Goal: Task Accomplishment & Management: Use online tool/utility

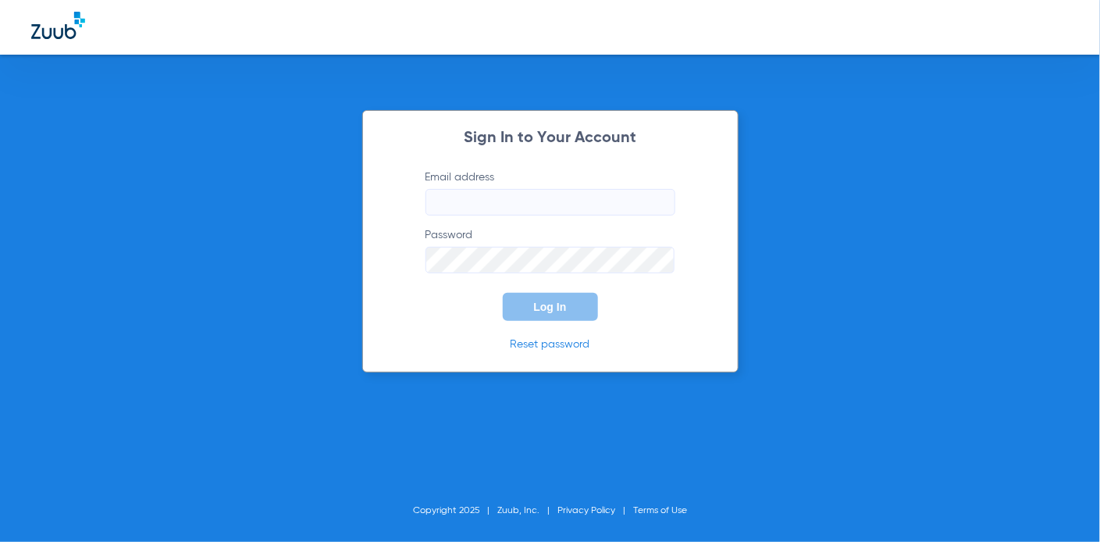
type input "[EMAIL_ADDRESS][DOMAIN_NAME]"
click at [550, 295] on button "Log In" at bounding box center [550, 307] width 95 height 28
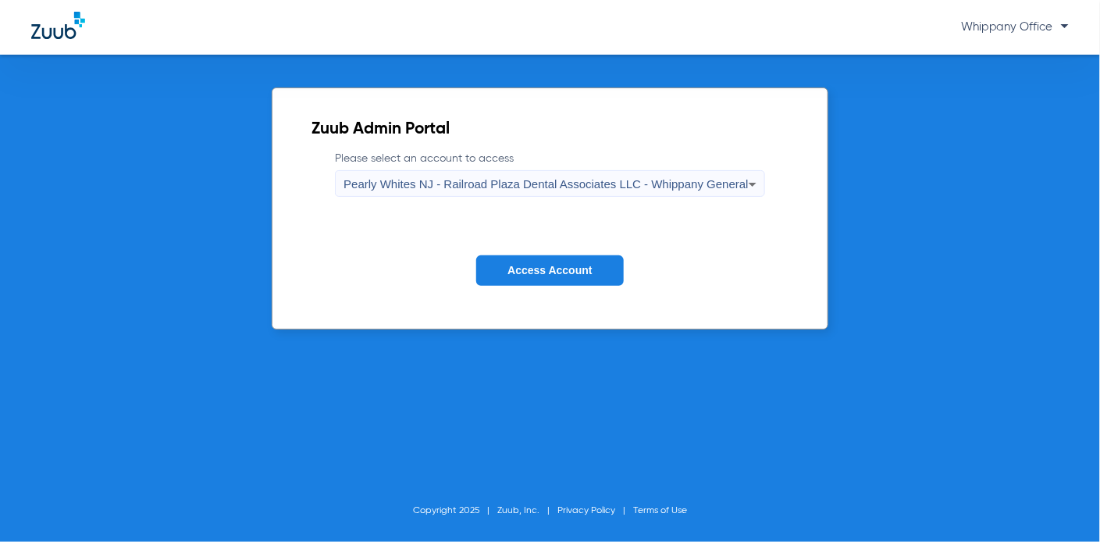
click at [708, 190] on span "Pearly Whites NJ - Railroad Plaza Dental Associates LLC - Whippany General" at bounding box center [546, 183] width 405 height 13
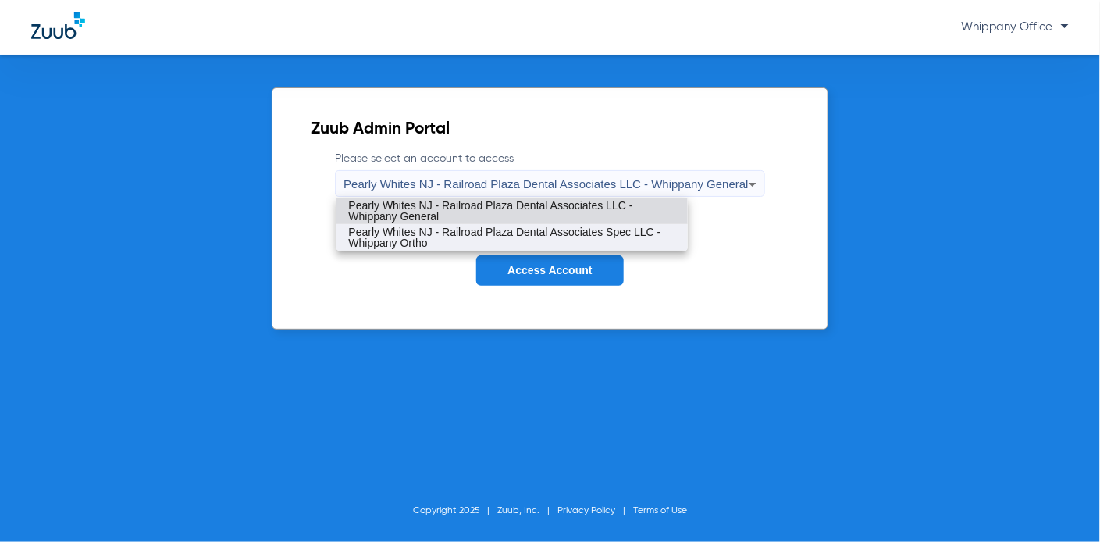
click at [665, 240] on span "Pearly Whites NJ - Railroad Plaza Dental Associates Spec LLC - Whippany Ortho" at bounding box center [512, 237] width 326 height 22
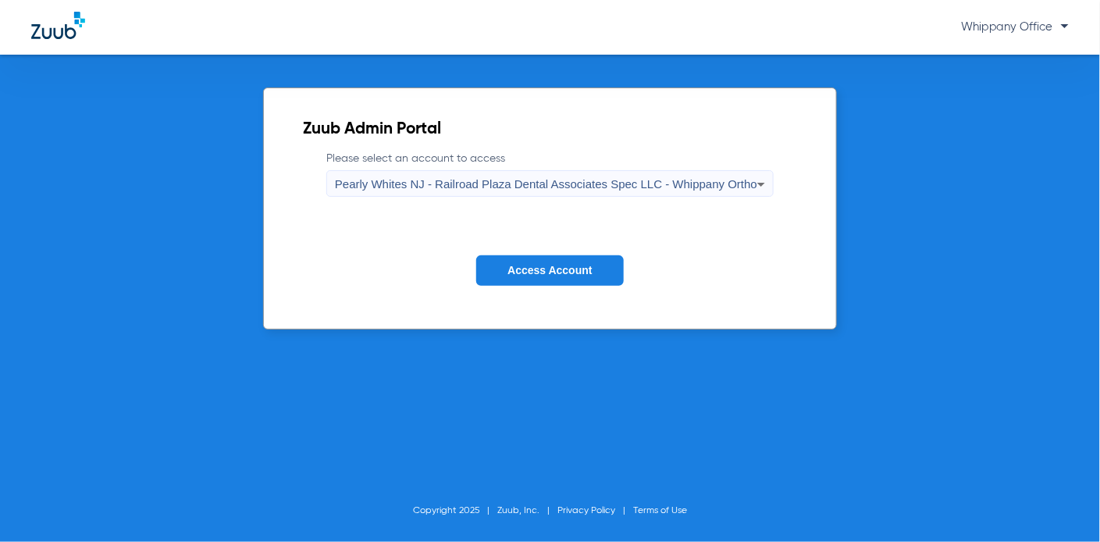
click at [559, 271] on span "Access Account" at bounding box center [550, 270] width 84 height 12
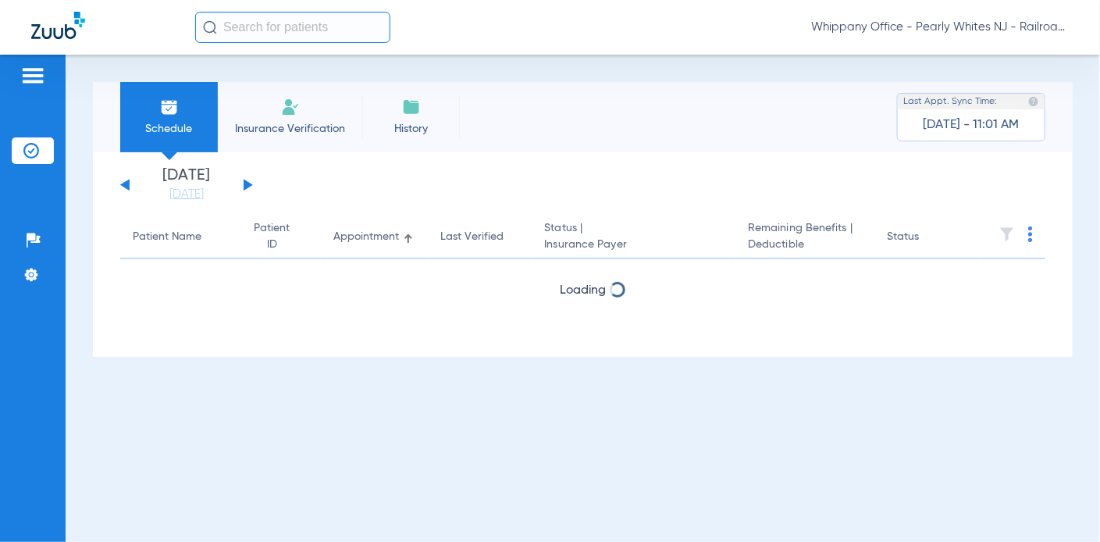
click at [247, 184] on button at bounding box center [248, 185] width 9 height 12
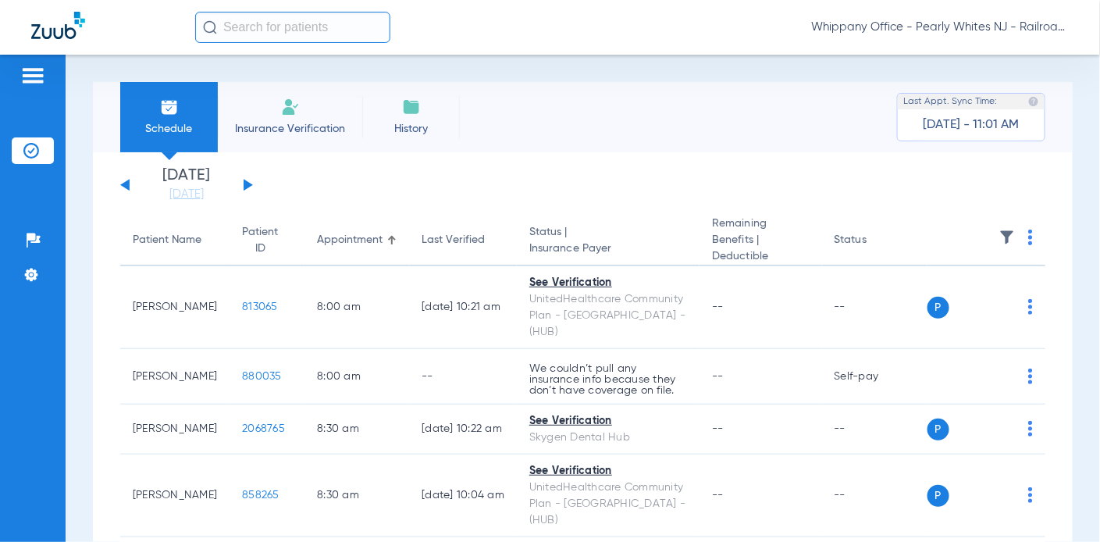
click at [1029, 239] on img at bounding box center [1031, 238] width 5 height 16
click at [943, 291] on button "Verify All" at bounding box center [958, 299] width 123 height 31
